Goal: Transaction & Acquisition: Purchase product/service

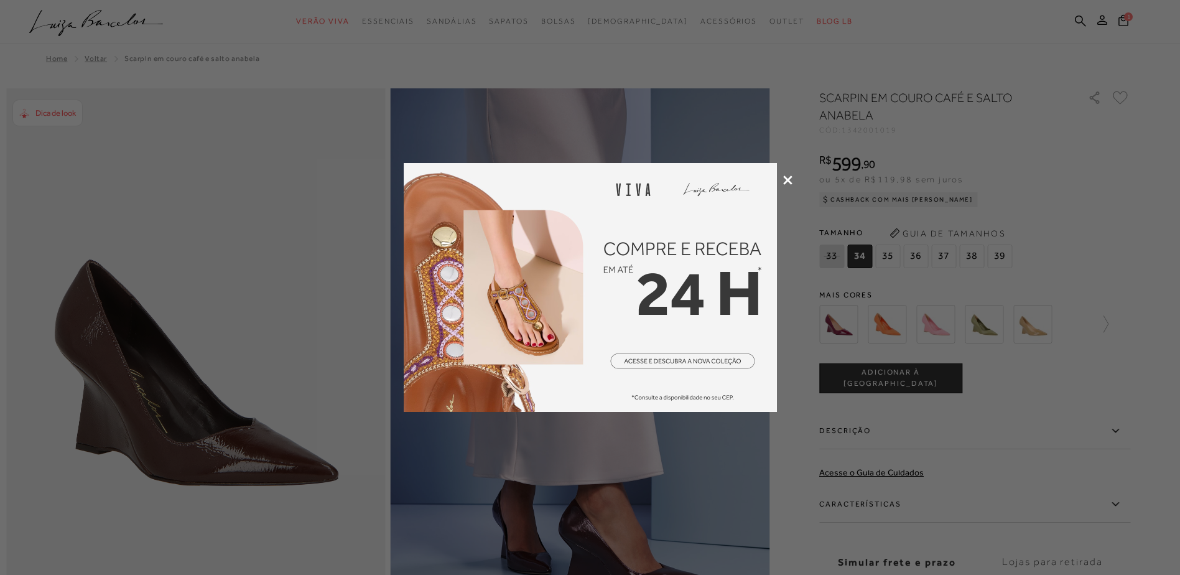
click at [785, 172] on div at bounding box center [590, 287] width 1180 height 575
click at [785, 179] on icon at bounding box center [787, 179] width 9 height 9
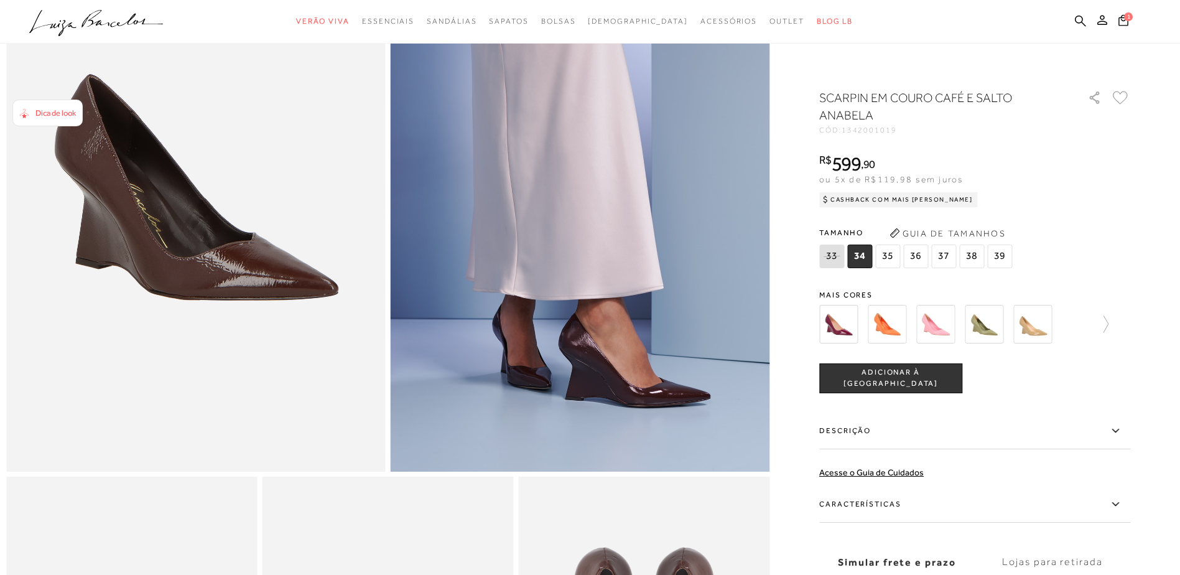
scroll to position [187, 0]
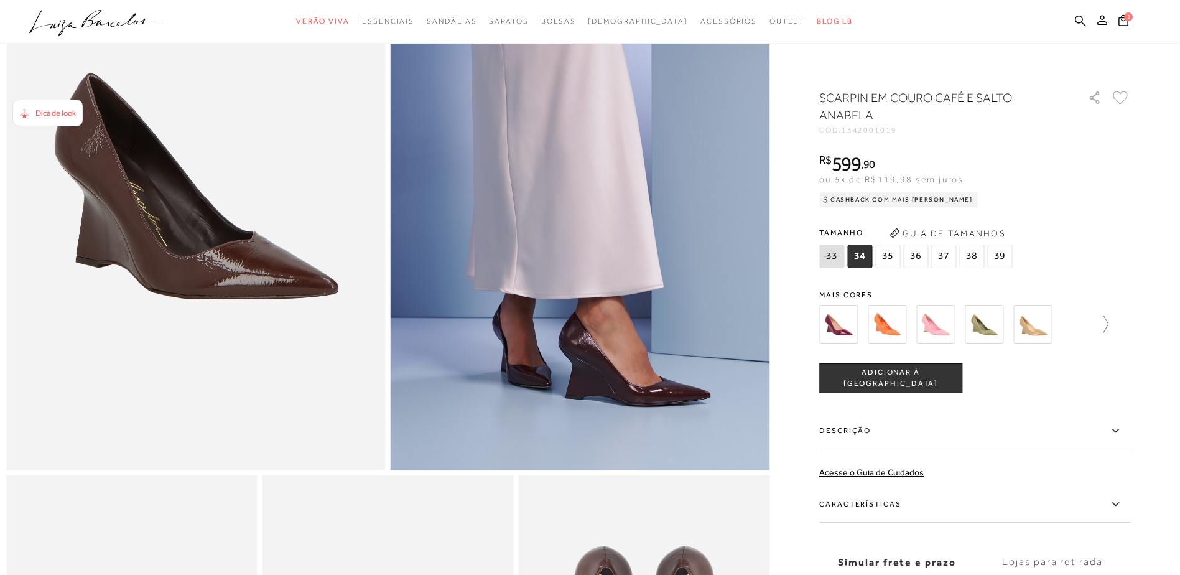
click at [1111, 325] on div at bounding box center [975, 324] width 311 height 46
click at [1109, 325] on icon at bounding box center [1099, 323] width 17 height 17
click at [1066, 368] on div "tamanho 33 34 35 36 37 38 39 Escolha sua numeração para prosseguir com a sua co…" at bounding box center [975, 378] width 311 height 30
click at [1129, 322] on icon at bounding box center [1121, 323] width 17 height 17
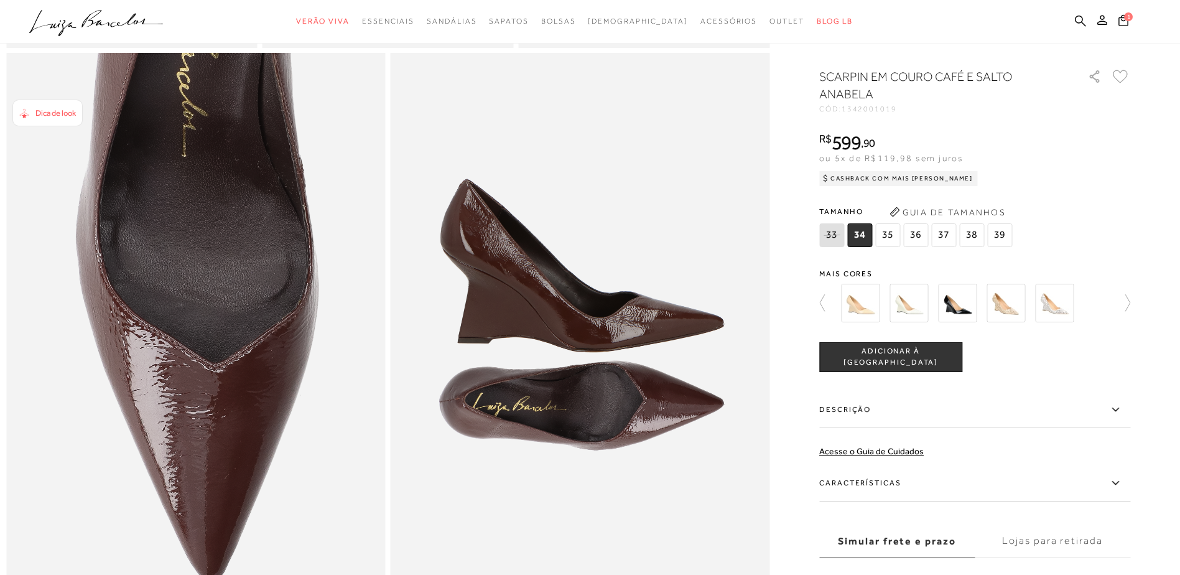
scroll to position [996, 0]
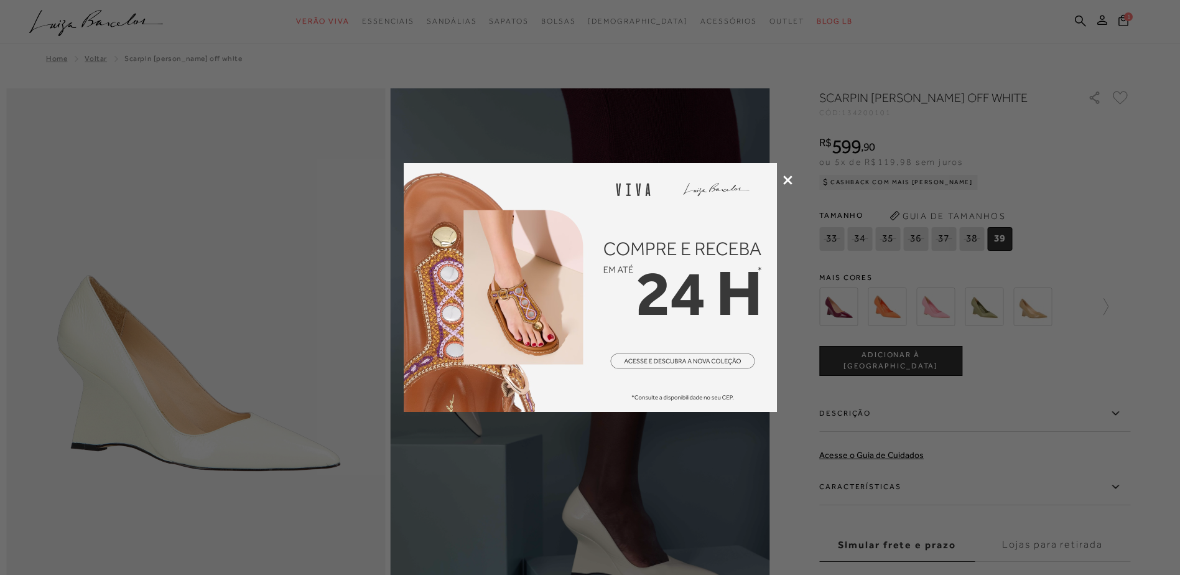
click at [782, 177] on div at bounding box center [590, 287] width 1180 height 575
click at [785, 179] on icon at bounding box center [787, 179] width 9 height 9
